Goal: Task Accomplishment & Management: Use online tool/utility

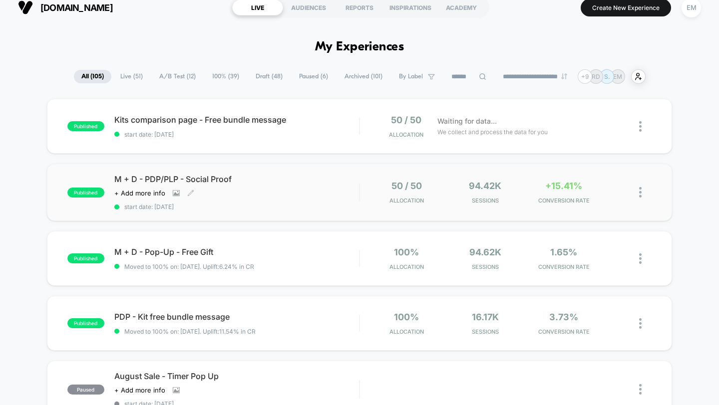
scroll to position [18, 0]
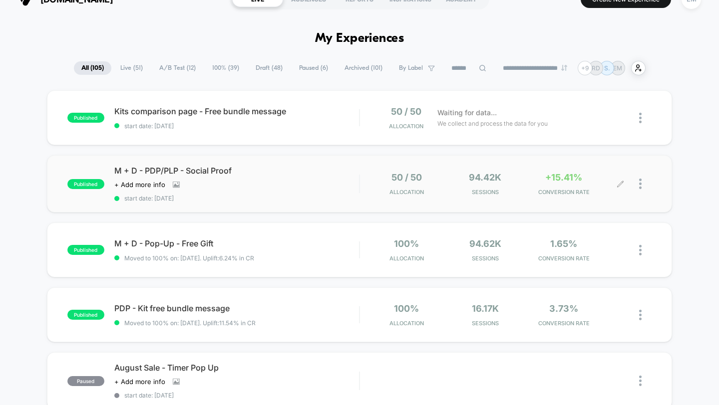
click at [644, 189] on div at bounding box center [645, 183] width 12 height 23
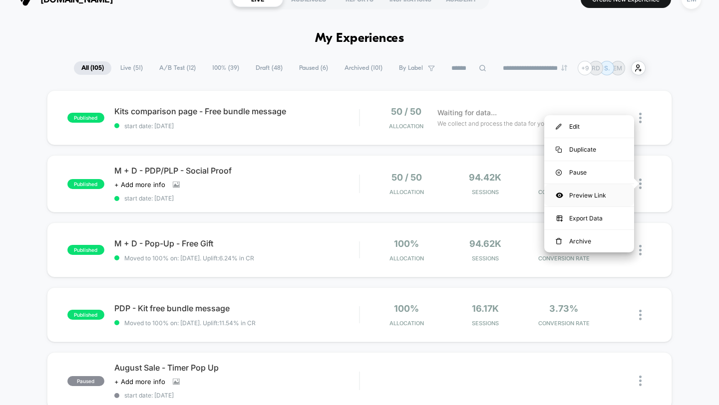
click at [605, 195] on div "Preview Link" at bounding box center [589, 195] width 90 height 22
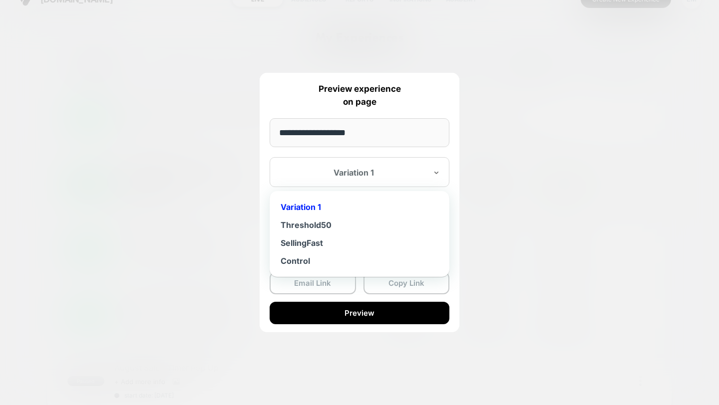
click at [348, 177] on div at bounding box center [353, 173] width 147 height 10
click at [322, 239] on div "SellingFast" at bounding box center [360, 243] width 170 height 18
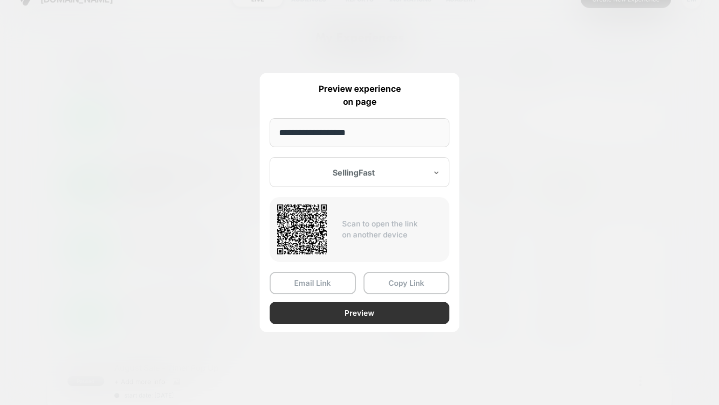
click at [367, 307] on button "Preview" at bounding box center [360, 313] width 180 height 22
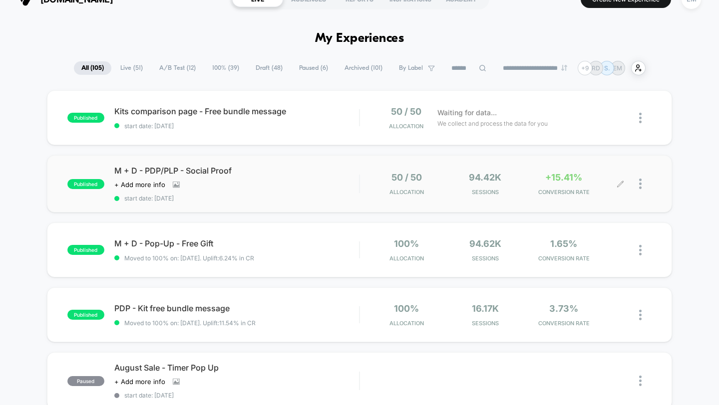
click at [638, 184] on div at bounding box center [636, 183] width 31 height 23
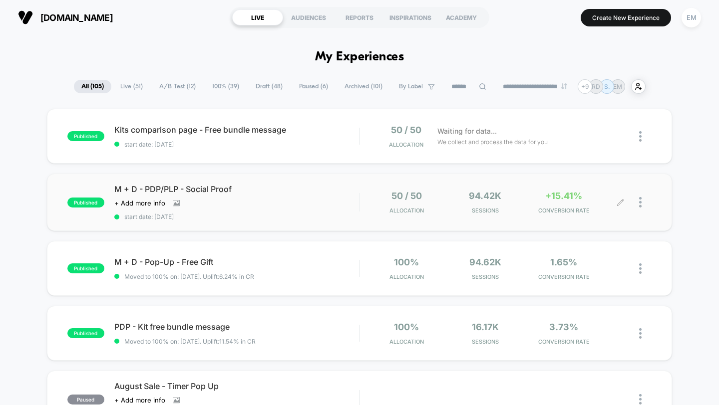
click at [644, 203] on div at bounding box center [645, 202] width 12 height 23
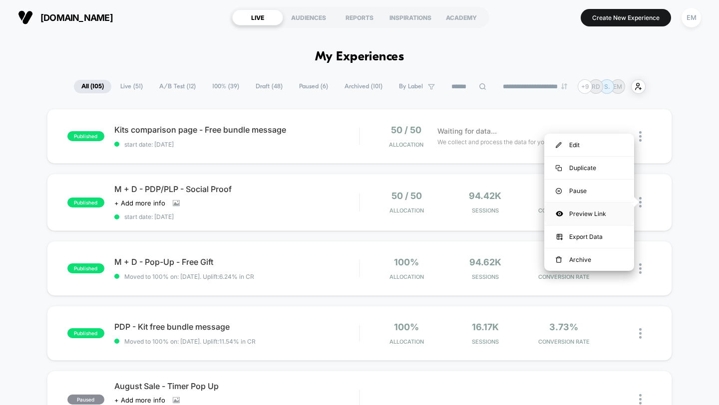
click at [601, 210] on div "Preview Link" at bounding box center [589, 214] width 90 height 22
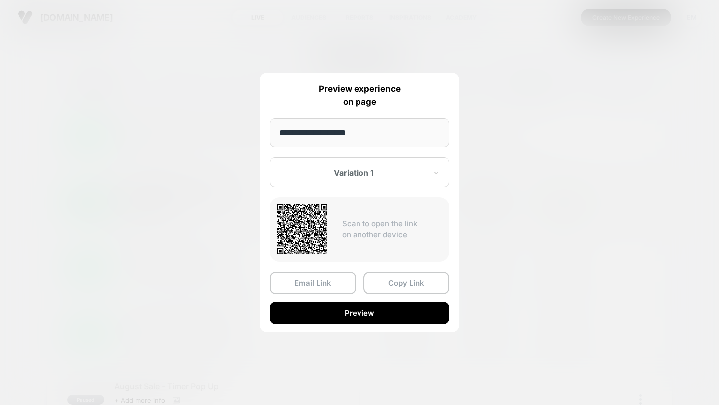
click at [356, 179] on div "Variation 1" at bounding box center [360, 172] width 180 height 30
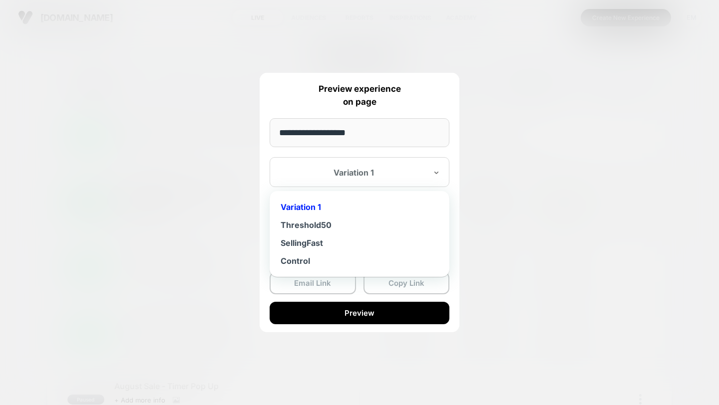
click at [631, 282] on div at bounding box center [359, 202] width 719 height 405
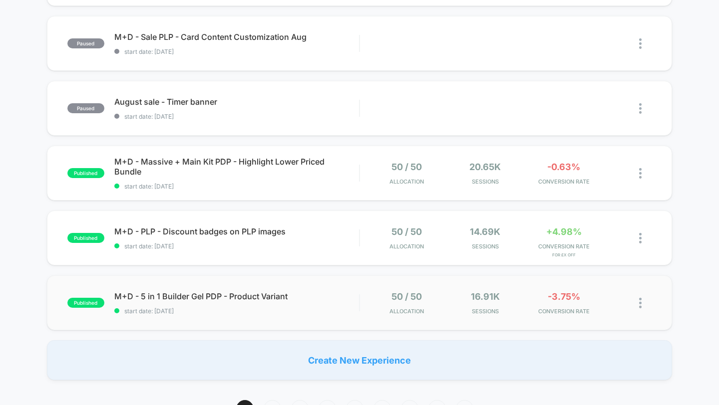
scroll to position [728, 0]
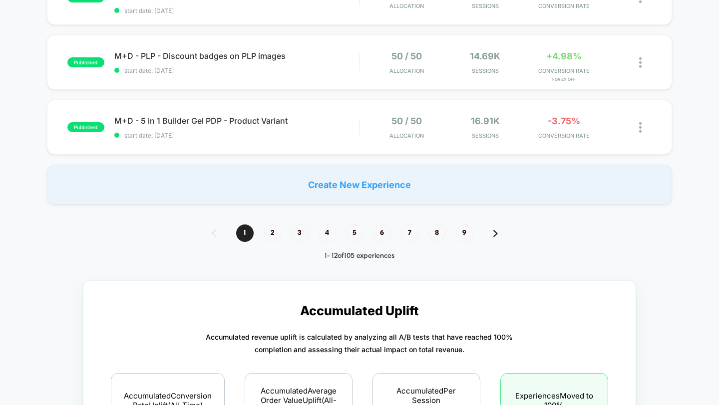
click at [268, 241] on div "1 2 3 4 5 6 7 8 9 1 - 12 of 105 experiences" at bounding box center [360, 243] width 316 height 36
click at [272, 234] on span "2" at bounding box center [272, 233] width 17 height 17
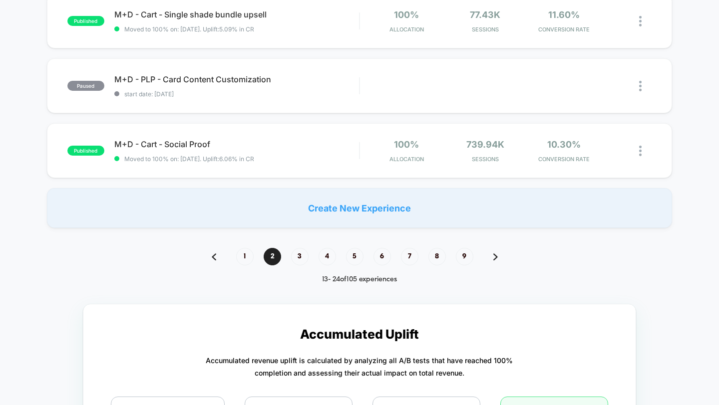
scroll to position [711, 0]
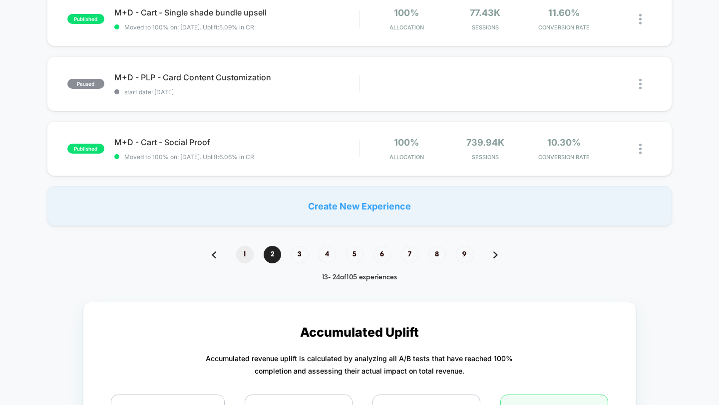
click at [248, 251] on span "1" at bounding box center [244, 254] width 17 height 17
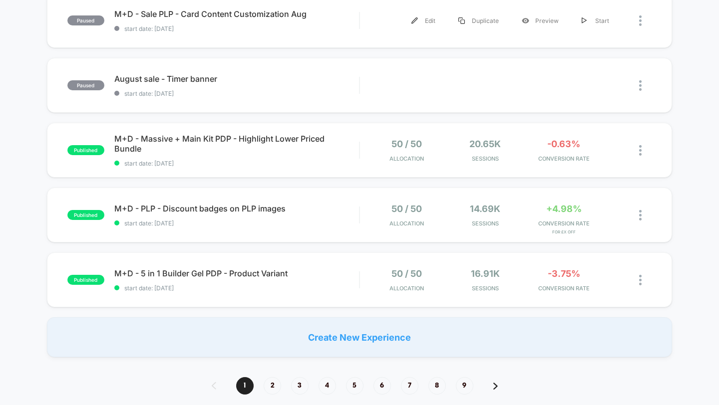
scroll to position [575, 0]
click at [267, 383] on span "2" at bounding box center [272, 385] width 17 height 17
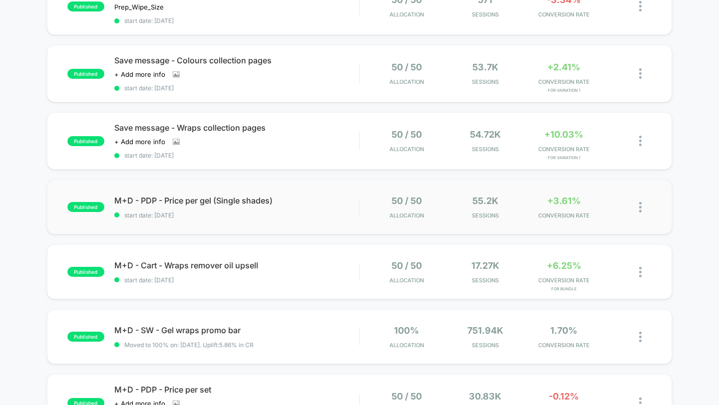
scroll to position [0, 0]
